Goal: Book appointment/travel/reservation

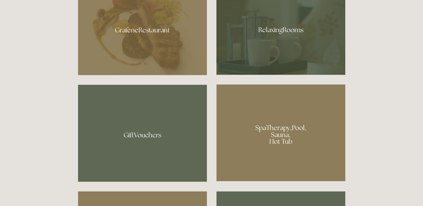
scroll to position [336, 0]
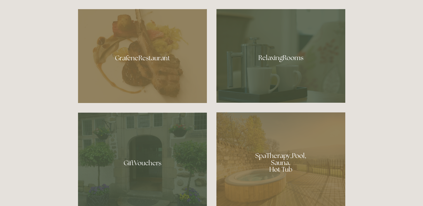
click at [277, 154] on div at bounding box center [280, 160] width 129 height 97
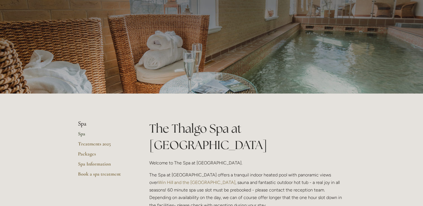
scroll to position [84, 0]
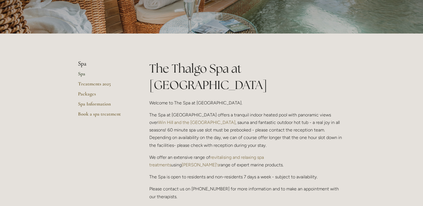
drag, startPoint x: 162, startPoint y: 96, endPoint x: 246, endPoint y: 129, distance: 90.9
click at [246, 129] on p "The Spa at Losehill House offers a tranquil indoor heated pool with panoramic v…" at bounding box center [247, 130] width 196 height 38
click at [180, 154] on p "We offer an extensive range of revitalising and relaxing spa treatments using T…" at bounding box center [247, 161] width 196 height 15
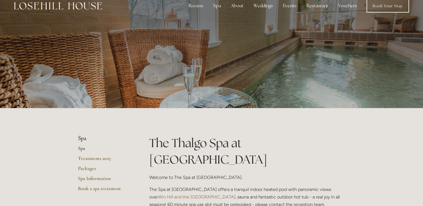
scroll to position [0, 0]
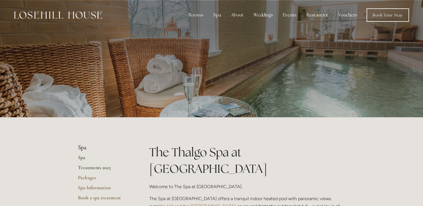
click at [98, 171] on link "Treatments 2025" at bounding box center [104, 170] width 53 height 10
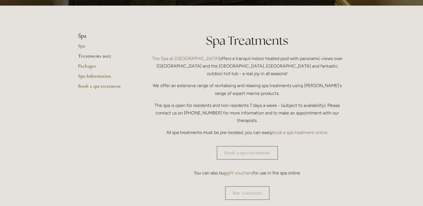
scroll to position [112, 0]
drag, startPoint x: 215, startPoint y: 118, endPoint x: 262, endPoint y: 113, distance: 47.5
click at [262, 113] on div "Spa Treatments The Spa at Losehill House offers a tranquil indoor heated pool w…" at bounding box center [247, 84] width 196 height 104
click at [339, 146] on div "Book a spa treatment" at bounding box center [247, 153] width 196 height 14
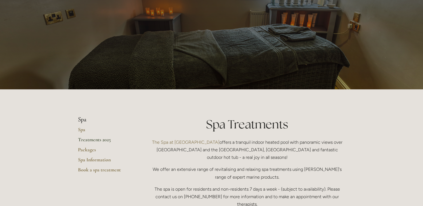
scroll to position [0, 0]
